Goal: Complete application form: Complete application form

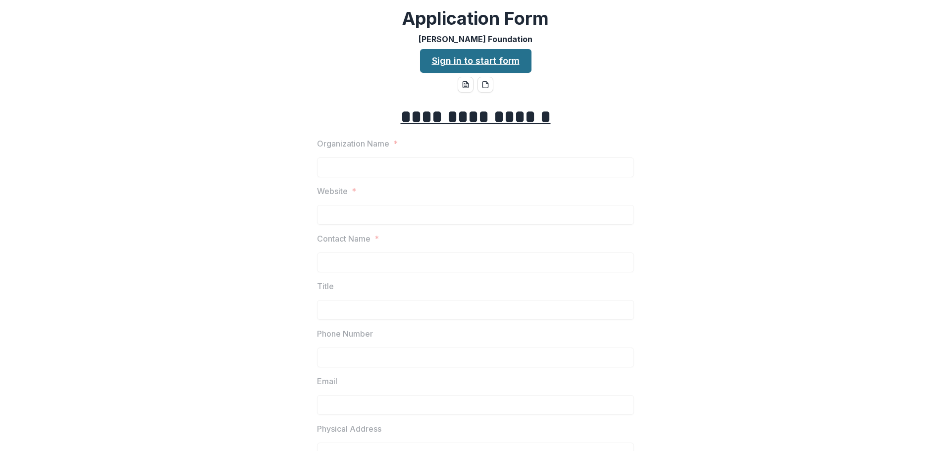
click at [501, 60] on link "Sign in to start form" at bounding box center [475, 61] width 111 height 24
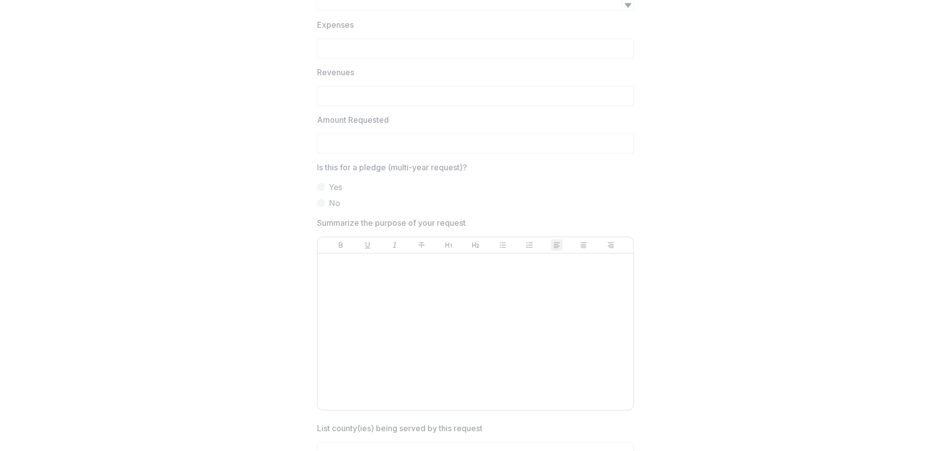
scroll to position [1512, 0]
click at [339, 277] on div at bounding box center [476, 333] width 308 height 149
click at [374, 265] on p at bounding box center [476, 264] width 308 height 11
click at [374, 264] on p at bounding box center [476, 264] width 308 height 11
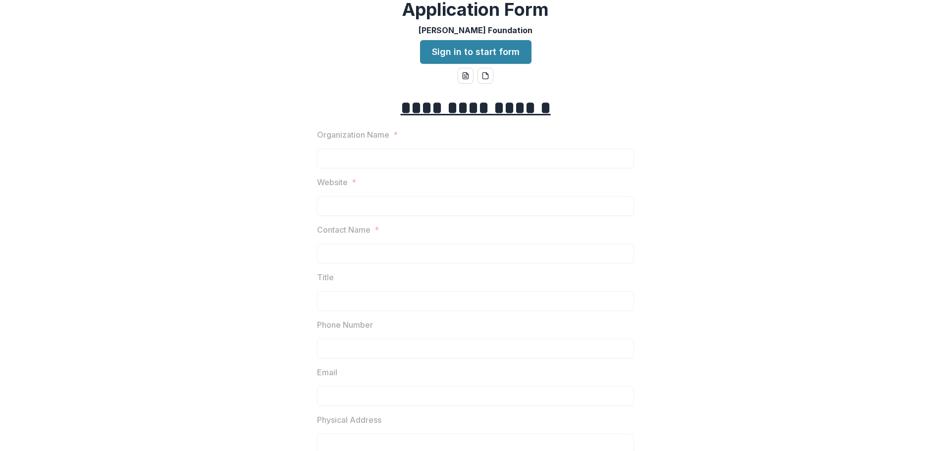
scroll to position [0, 0]
